Goal: Task Accomplishment & Management: Complete application form

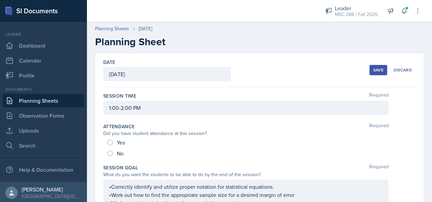
click at [39, 102] on link "Planning Sheets" at bounding box center [44, 101] width 82 height 14
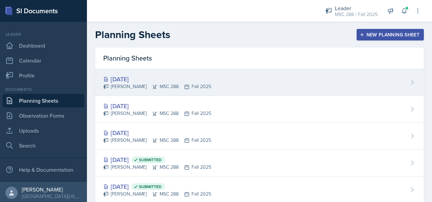
click at [123, 73] on div "[DATE] [PERSON_NAME] MSC 288 Fall 2025" at bounding box center [259, 82] width 329 height 27
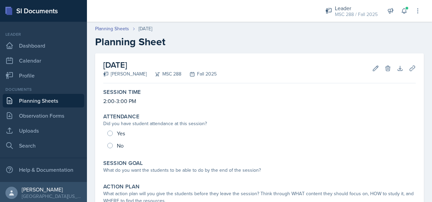
scroll to position [34, 0]
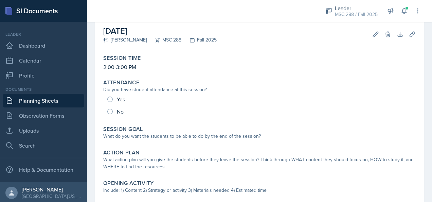
click at [39, 99] on link "Planning Sheets" at bounding box center [44, 101] width 82 height 14
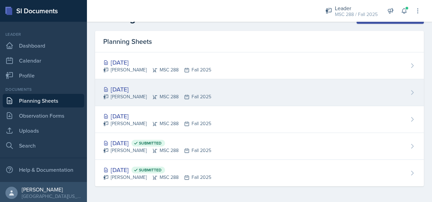
click at [148, 87] on div "[DATE]" at bounding box center [157, 89] width 108 height 9
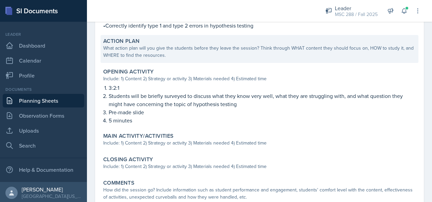
scroll to position [204, 0]
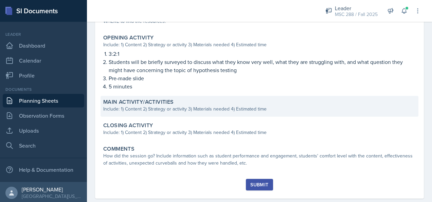
click at [218, 104] on div "Main Activity/Activities" at bounding box center [259, 102] width 313 height 7
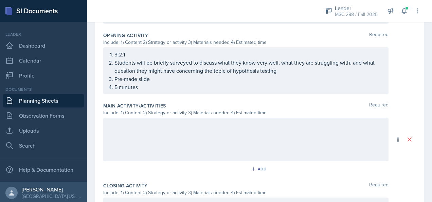
click at [195, 128] on div at bounding box center [245, 140] width 285 height 44
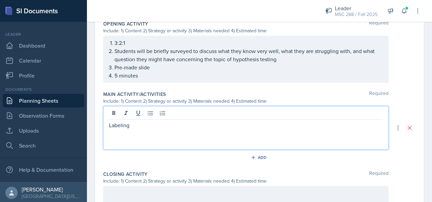
click at [108, 122] on div "Labeling" at bounding box center [245, 128] width 285 height 44
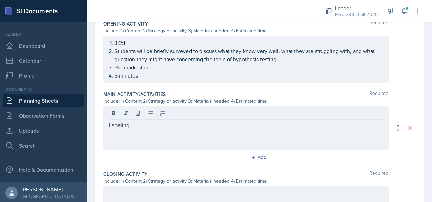
click at [108, 123] on div "Labeling" at bounding box center [245, 128] width 285 height 44
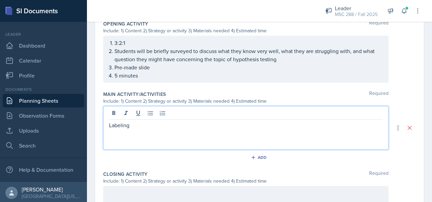
click at [109, 122] on p "Labeling" at bounding box center [246, 125] width 274 height 8
click at [144, 123] on p "Labeling" at bounding box center [249, 125] width 268 height 8
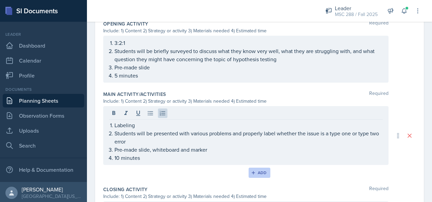
click at [253, 170] on div "Add" at bounding box center [260, 172] width 15 height 5
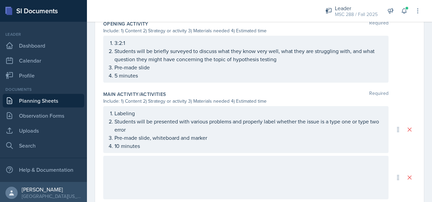
click at [220, 167] on div at bounding box center [245, 178] width 285 height 44
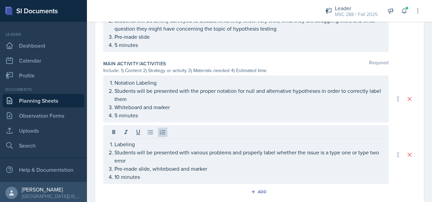
scroll to position [289, 0]
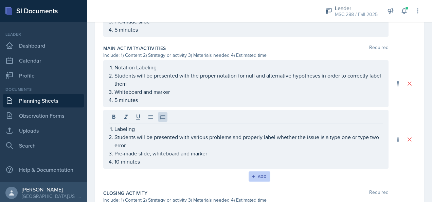
click at [263, 175] on div "Add" at bounding box center [260, 176] width 15 height 5
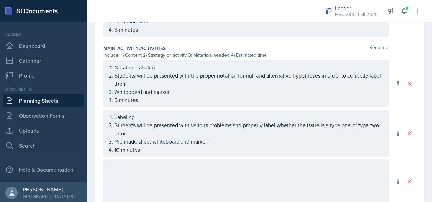
scroll to position [323, 0]
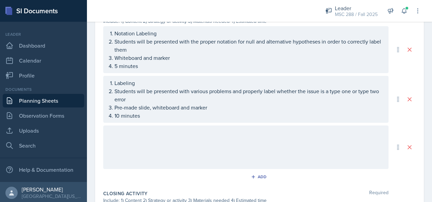
click at [237, 139] on div at bounding box center [245, 147] width 285 height 44
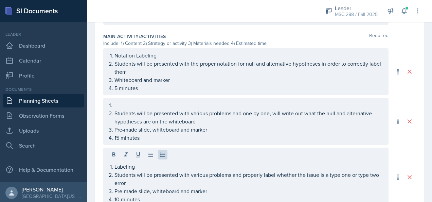
scroll to position [312, 0]
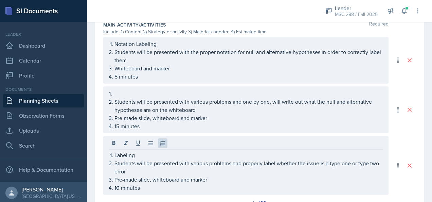
click at [155, 98] on p "1." at bounding box center [246, 93] width 274 height 8
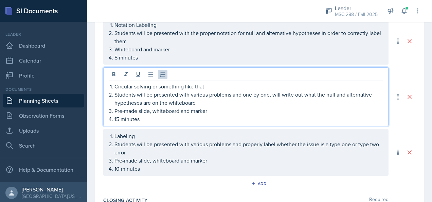
scroll to position [346, 0]
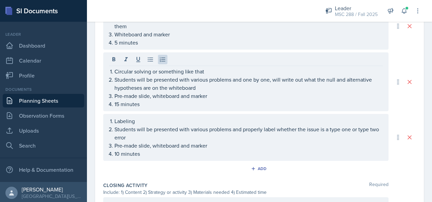
click at [258, 161] on div "Main Activity/Activities Required Include: 1) Content 2) Strategy or activity 3…" at bounding box center [259, 82] width 313 height 194
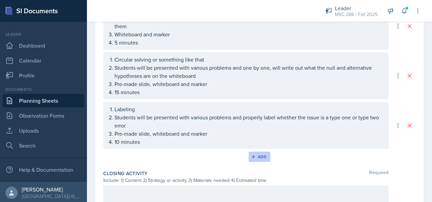
click at [257, 156] on div "Add" at bounding box center [260, 156] width 15 height 5
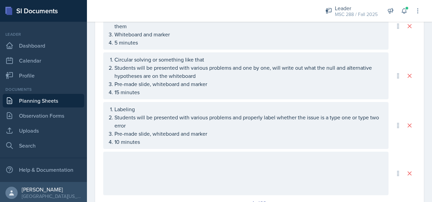
click at [230, 158] on div at bounding box center [245, 174] width 285 height 44
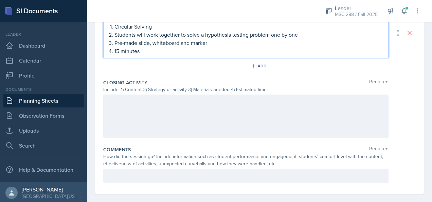
scroll to position [496, 0]
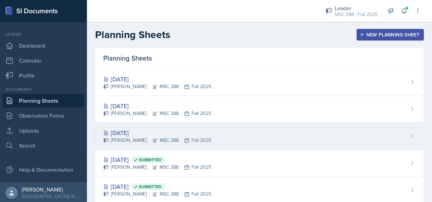
click at [146, 133] on div "[DATE]" at bounding box center [157, 132] width 108 height 9
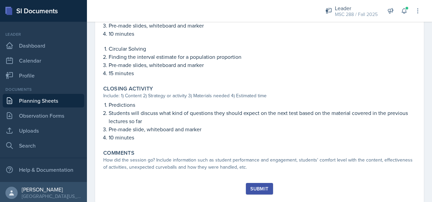
scroll to position [374, 0]
